Goal: Task Accomplishment & Management: Complete application form

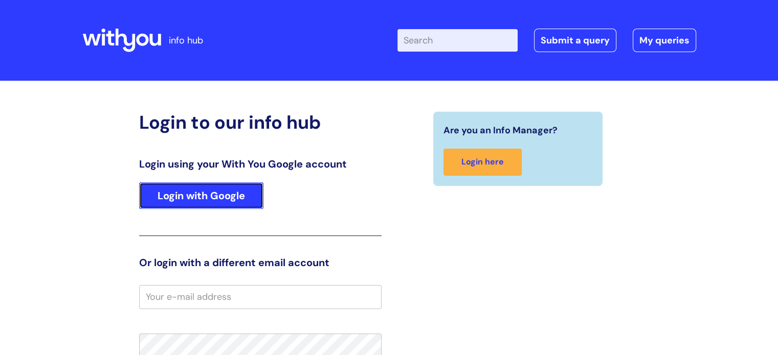
click at [212, 186] on link "Login with Google" at bounding box center [201, 195] width 124 height 27
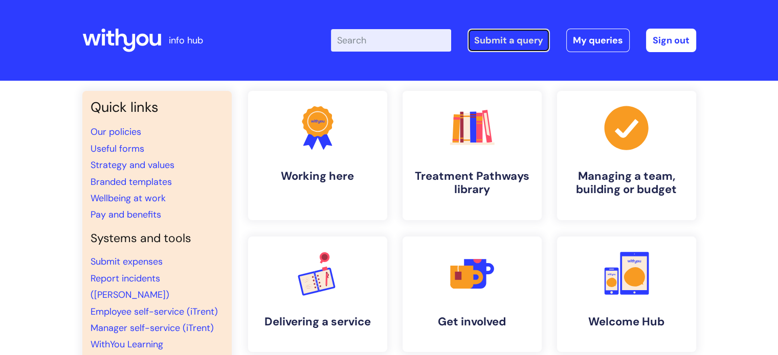
click at [516, 46] on link "Submit a query" at bounding box center [508, 41] width 82 height 24
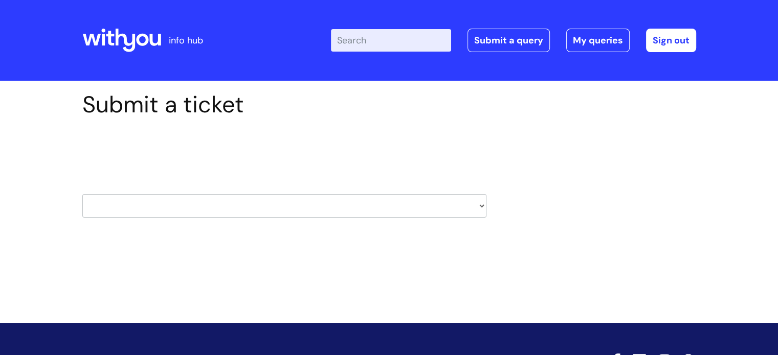
click at [354, 209] on select "HR / People IT and Support Clinical Drug Alerts Finance Accounts Data Support T…" at bounding box center [284, 206] width 404 height 24
select select "payroll"
click at [82, 194] on select "HR / People IT and Support Clinical Drug Alerts Finance Accounts Data Support T…" at bounding box center [284, 206] width 404 height 24
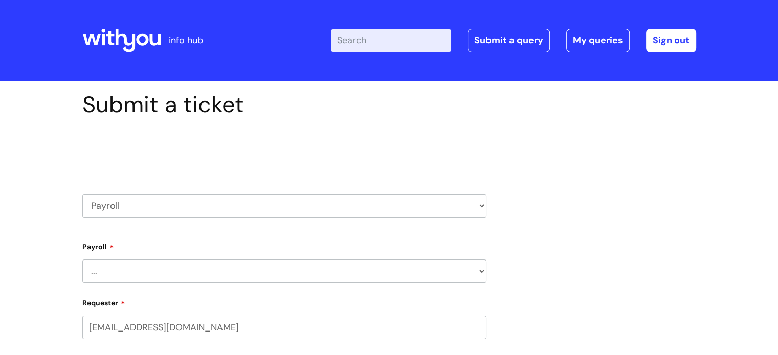
select select "80004286540"
click at [173, 276] on select "... New Hires bank details/starter checklist forms Payroll queries Receiving in…" at bounding box center [284, 272] width 404 height 24
select select "Payroll queries"
click at [82, 260] on select "... New Hires bank details/starter checklist forms Payroll queries Receiving in…" at bounding box center [284, 272] width 404 height 24
click at [427, 327] on select "... Changes queries Timesheet queries Salary and absence queries" at bounding box center [288, 324] width 396 height 24
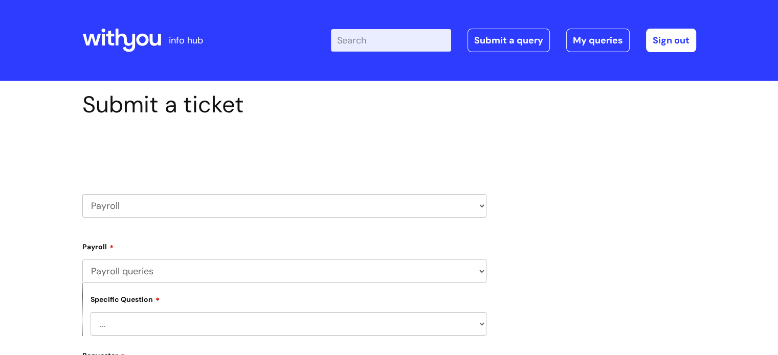
select select "Salary and absence queries"
click at [90, 312] on select "... Changes queries Timesheet queries Salary and absence queries" at bounding box center [288, 324] width 396 height 24
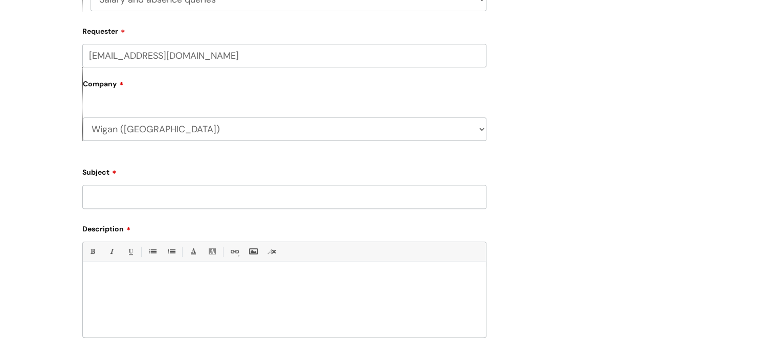
scroll to position [329, 0]
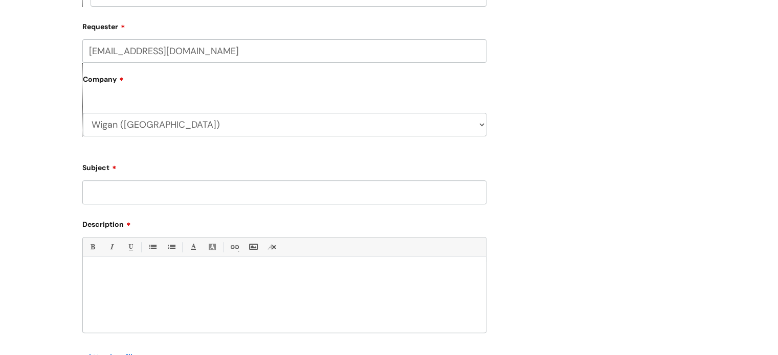
click at [278, 194] on input "Subject" at bounding box center [284, 192] width 404 height 24
click at [265, 182] on input "Sick pay queryt" at bounding box center [284, 192] width 404 height 24
type input "Sick pay query"
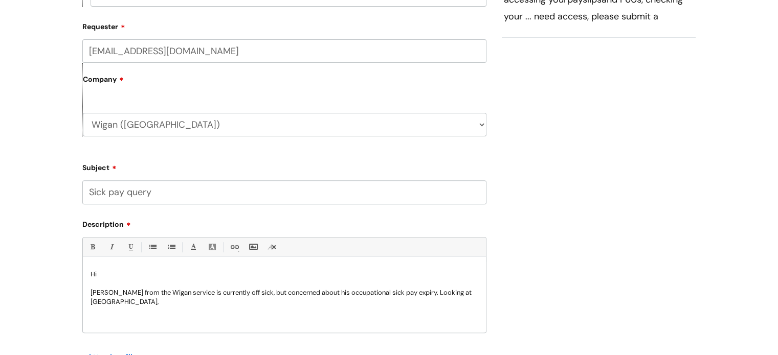
click at [90, 302] on p "Alan Holmes from the Wigan service is currently off sick, but concerned about h…" at bounding box center [283, 297] width 387 height 18
click at [122, 304] on p "Alan Holmes from the Wigan service is currently off sick, but concerned about h…" at bounding box center [283, 297] width 387 height 18
click at [0, 106] on div "Submit a ticket Select issue type HR / People IT and Support Clinical Drug Aler…" at bounding box center [389, 113] width 778 height 722
click at [241, 302] on p "Alan Holmes from the Wigan service is currently off sick, but concerned about h…" at bounding box center [283, 297] width 387 height 18
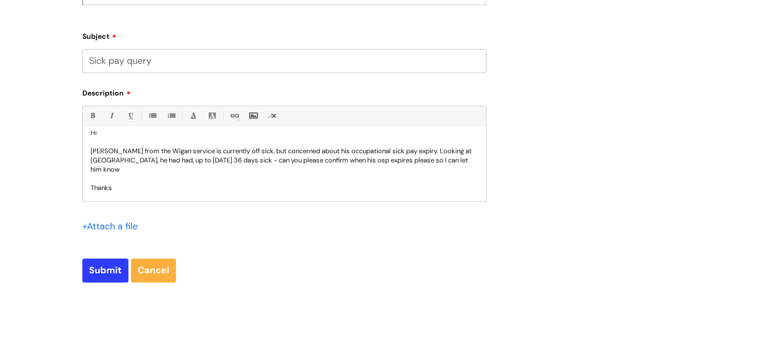
scroll to position [466, 0]
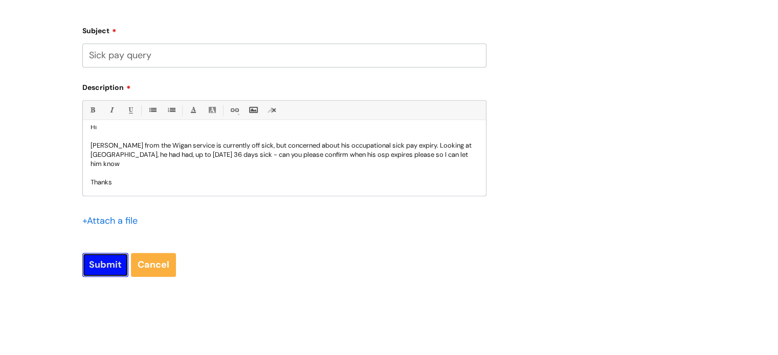
click at [95, 265] on input "Submit" at bounding box center [105, 265] width 46 height 24
type input "Please Wait..."
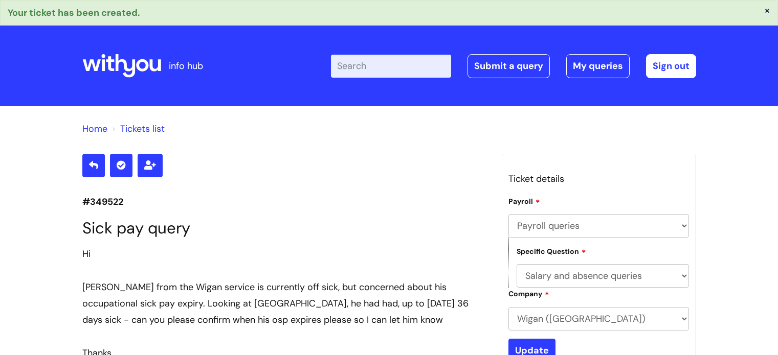
select select "Payroll queries"
select select "Salary and absence queries"
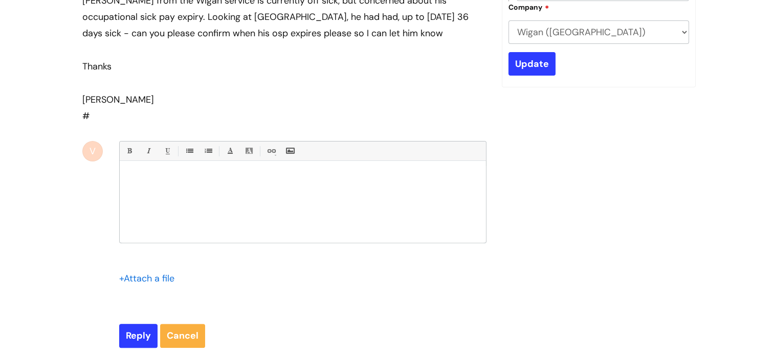
scroll to position [287, 0]
